Goal: Task Accomplishment & Management: Complete application form

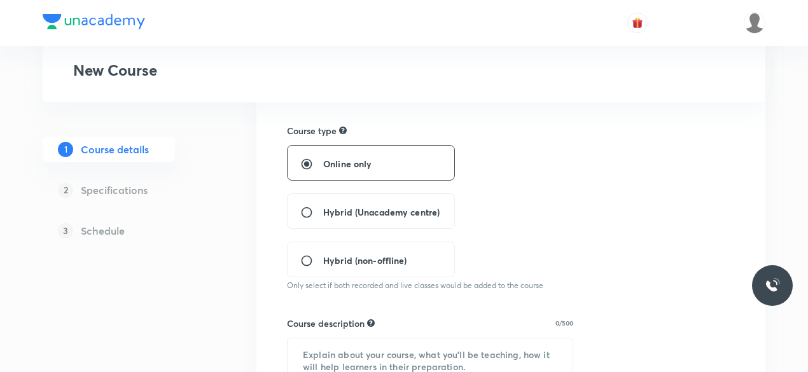
scroll to position [236, 0]
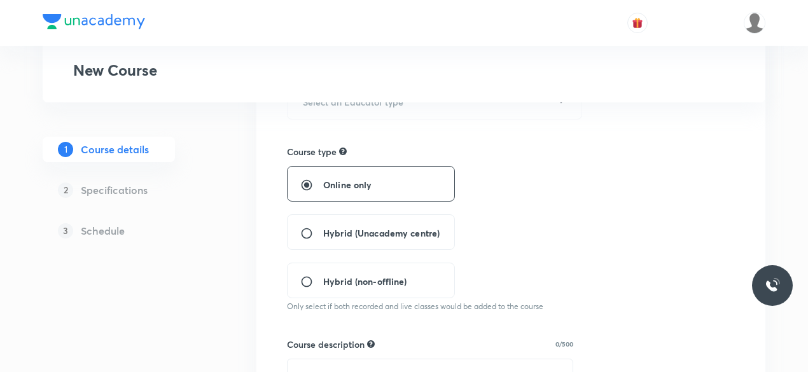
click at [373, 237] on span "Hybrid (Unacademy centre)" at bounding box center [381, 233] width 116 height 13
click at [323, 237] on input "Hybrid (Unacademy centre)" at bounding box center [311, 233] width 23 height 13
radio input "true"
radio input "false"
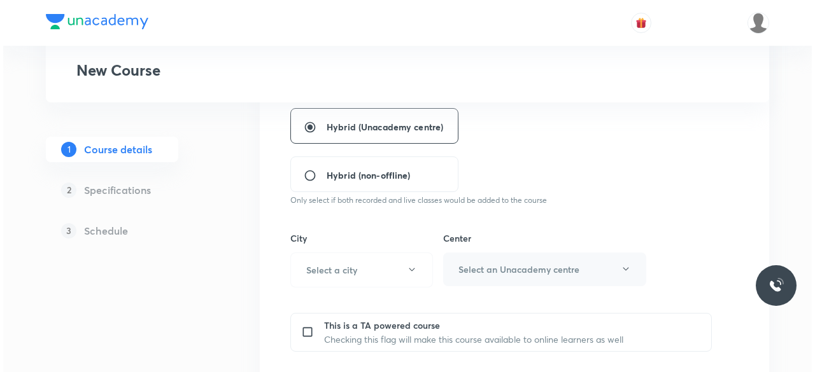
scroll to position [352, 0]
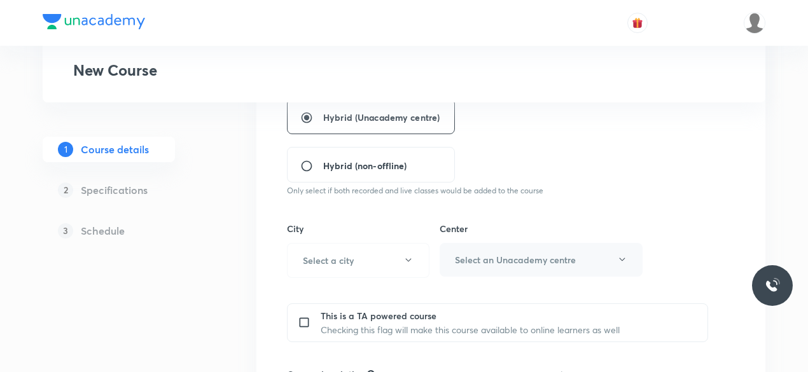
click at [555, 259] on div "Center Select an Unacademy centre" at bounding box center [541, 250] width 203 height 56
click at [402, 259] on button "Select a city" at bounding box center [358, 260] width 143 height 35
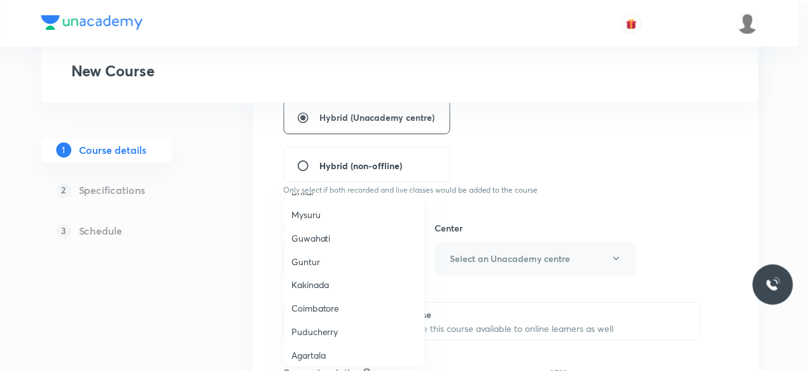
scroll to position [451, 0]
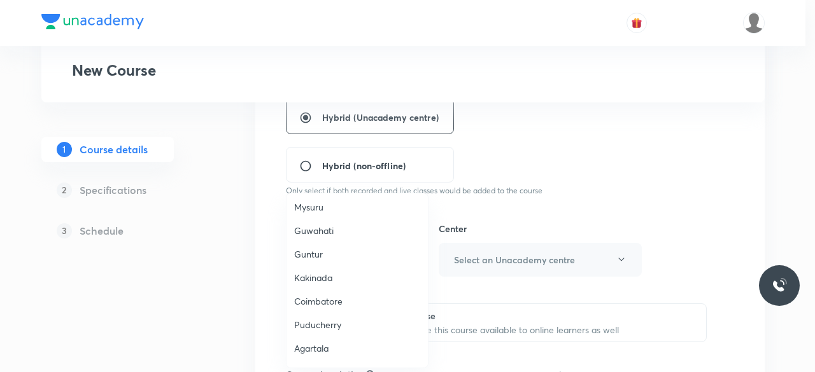
click at [331, 303] on span "Coimbatore" at bounding box center [357, 301] width 126 height 13
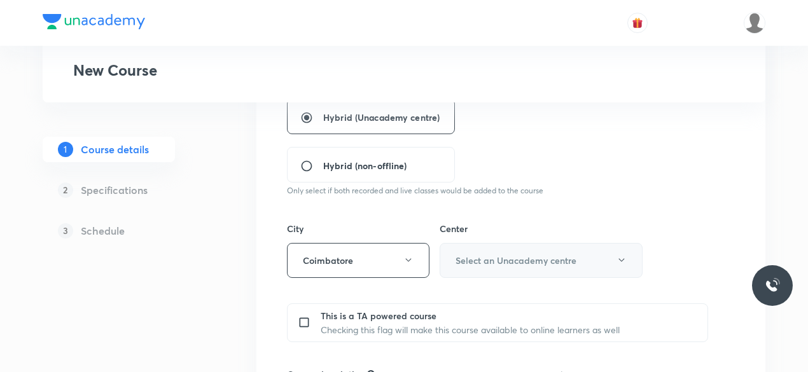
click at [592, 264] on button "Select an Unacademy centre" at bounding box center [541, 260] width 203 height 35
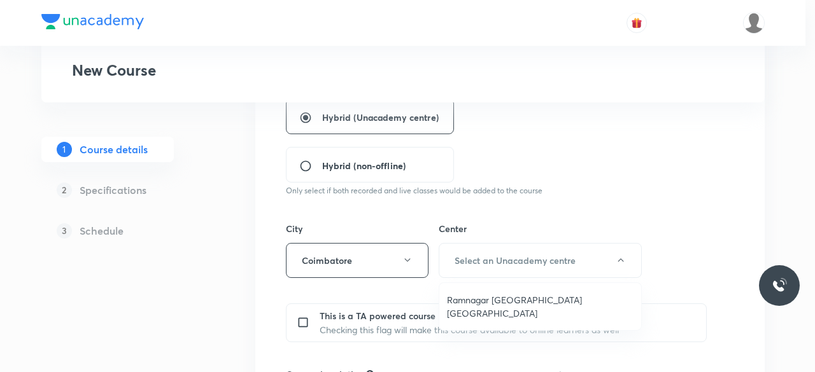
click at [584, 295] on span "Ramnagar [GEOGRAPHIC_DATA] [GEOGRAPHIC_DATA]" at bounding box center [540, 306] width 187 height 27
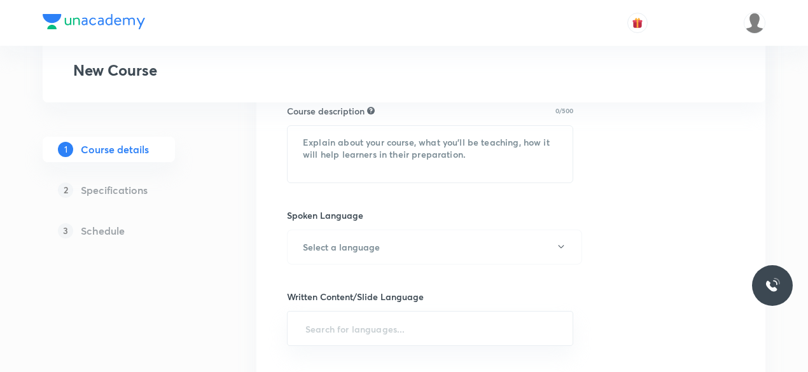
scroll to position [597, 0]
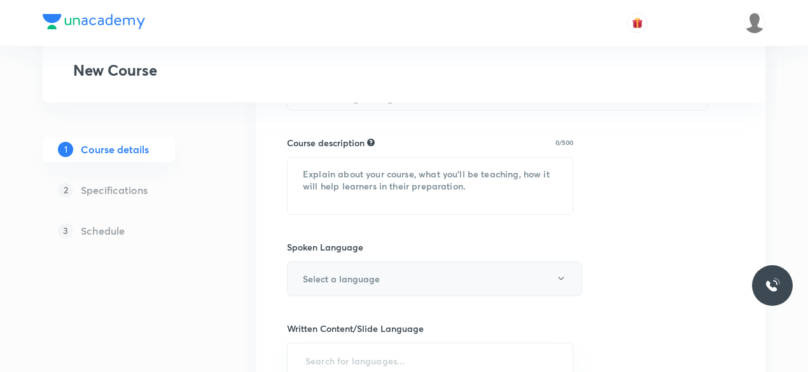
click at [508, 269] on button "Select a language" at bounding box center [434, 279] width 295 height 35
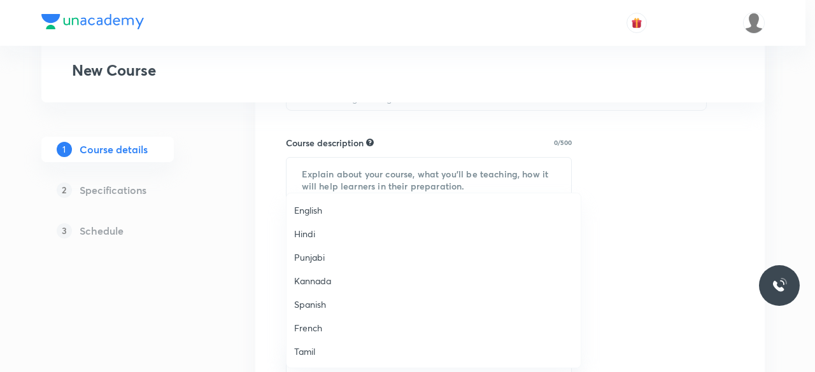
click at [318, 211] on span "English" at bounding box center [433, 210] width 279 height 13
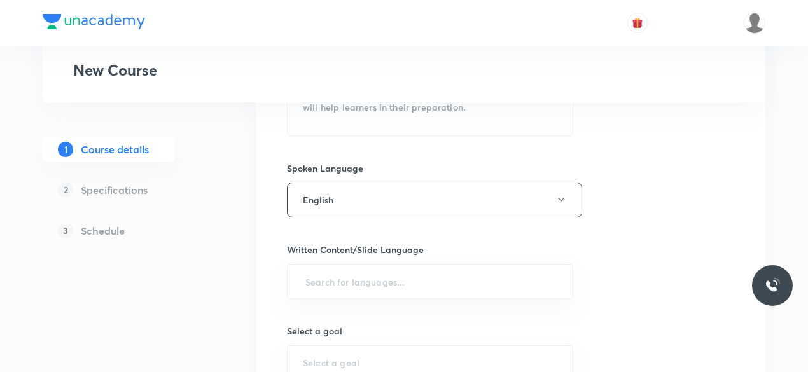
scroll to position [705, 0]
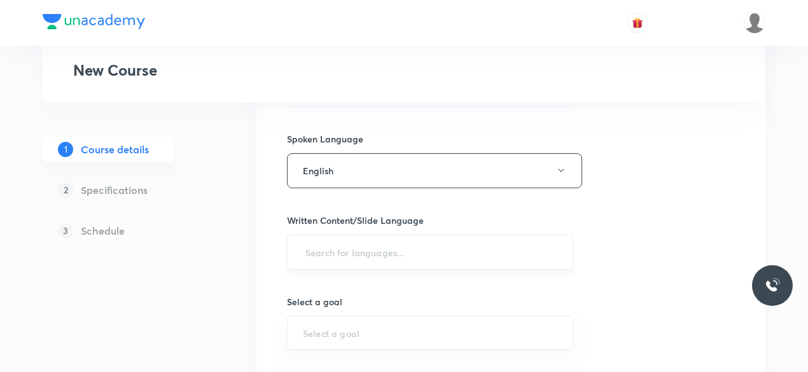
click at [348, 243] on input "text" at bounding box center [430, 253] width 255 height 24
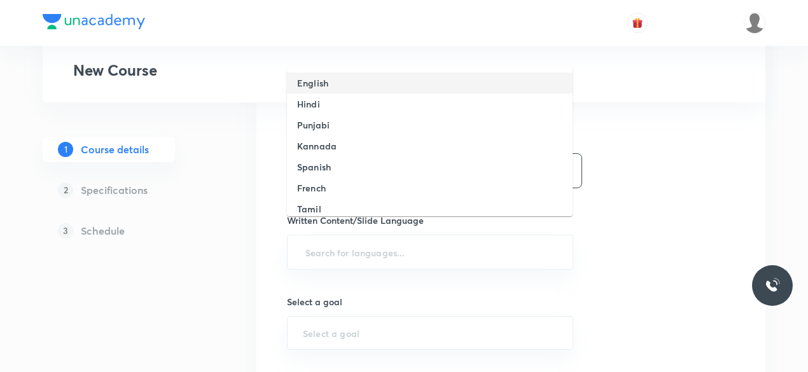
click at [323, 88] on h6 "English" at bounding box center [312, 82] width 31 height 13
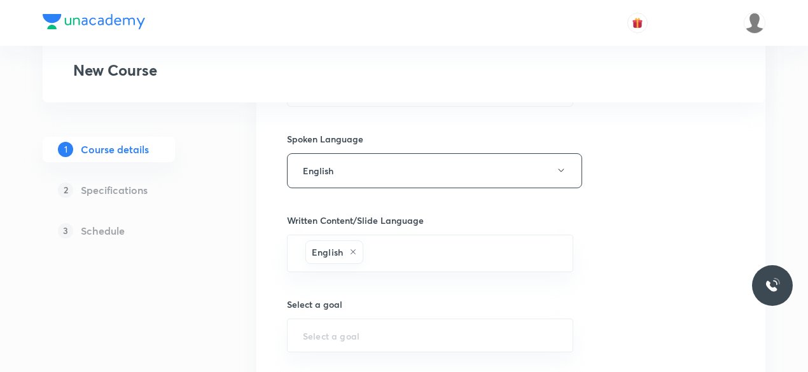
scroll to position [866, 0]
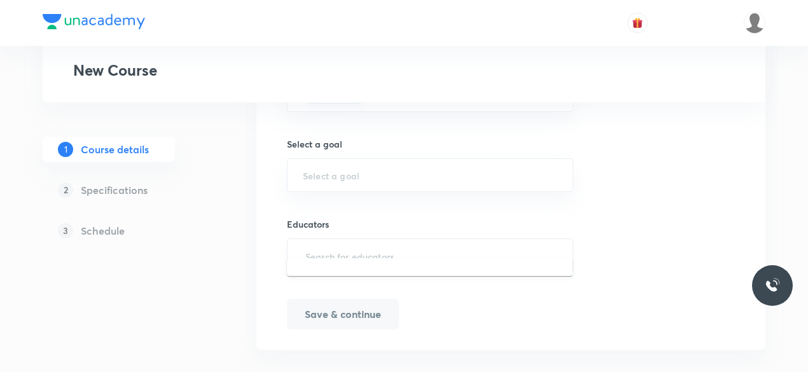
click at [353, 244] on input "text" at bounding box center [430, 256] width 255 height 24
click at [372, 244] on input "text" at bounding box center [430, 256] width 255 height 24
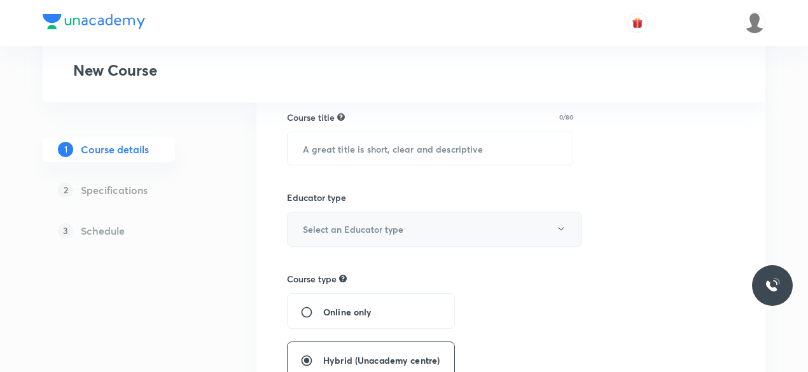
scroll to position [109, 0]
click at [555, 236] on button "Select an Educator type" at bounding box center [434, 228] width 295 height 35
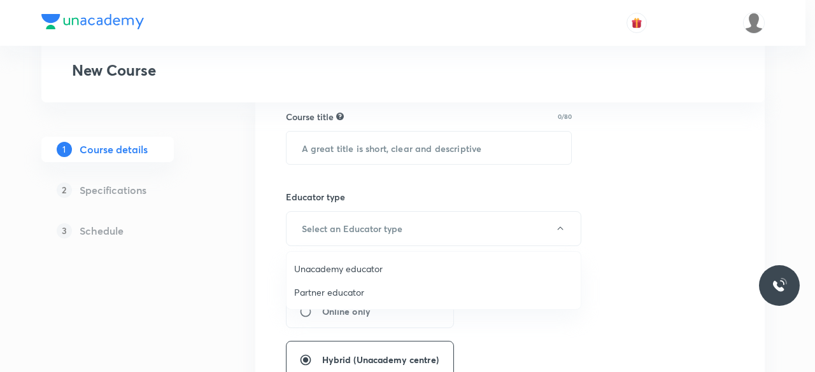
click at [341, 271] on span "Unacademy educator" at bounding box center [433, 268] width 279 height 13
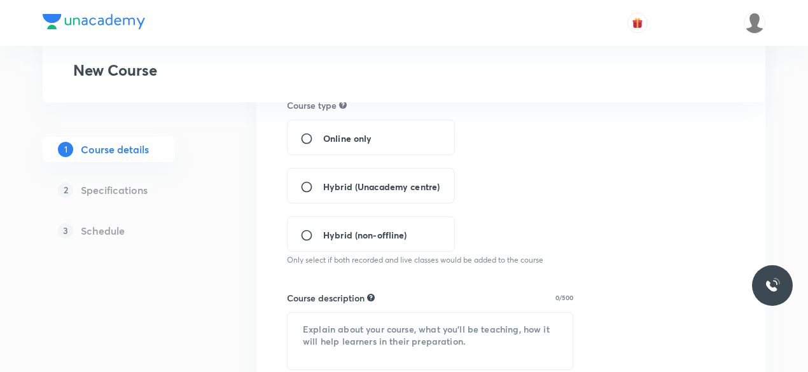
scroll to position [283, 0]
click at [356, 187] on span "Hybrid (Unacademy centre)" at bounding box center [381, 186] width 116 height 13
click at [323, 187] on input "Hybrid (Unacademy centre)" at bounding box center [311, 186] width 23 height 13
radio input "true"
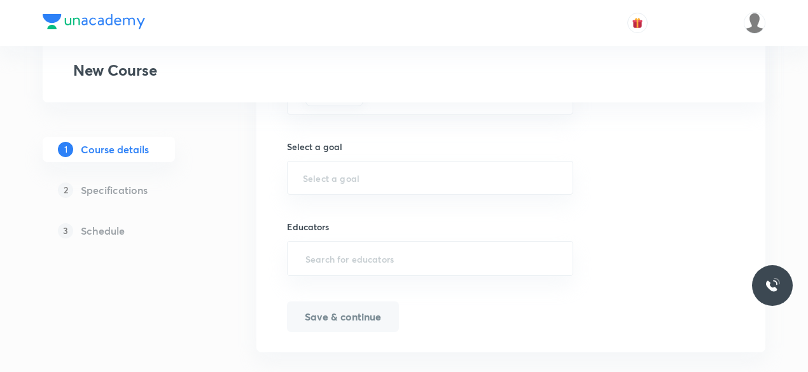
scroll to position [866, 0]
click at [406, 245] on input "text" at bounding box center [430, 256] width 255 height 24
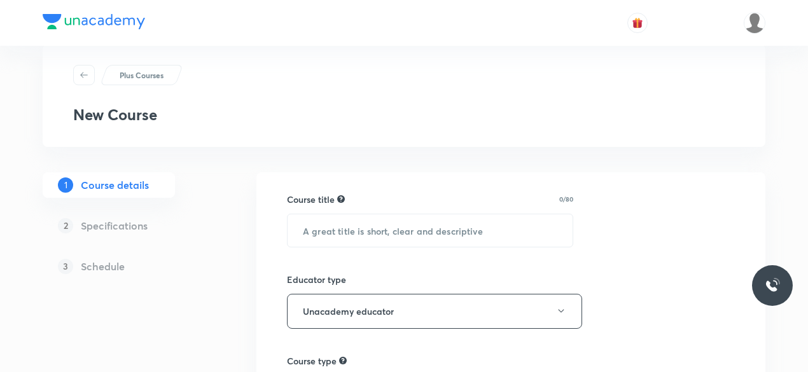
scroll to position [0, 0]
